Goal: Transaction & Acquisition: Purchase product/service

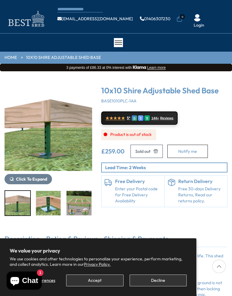
click at [85, 284] on button "Accept" at bounding box center [94, 280] width 57 height 12
